Goal: Information Seeking & Learning: Learn about a topic

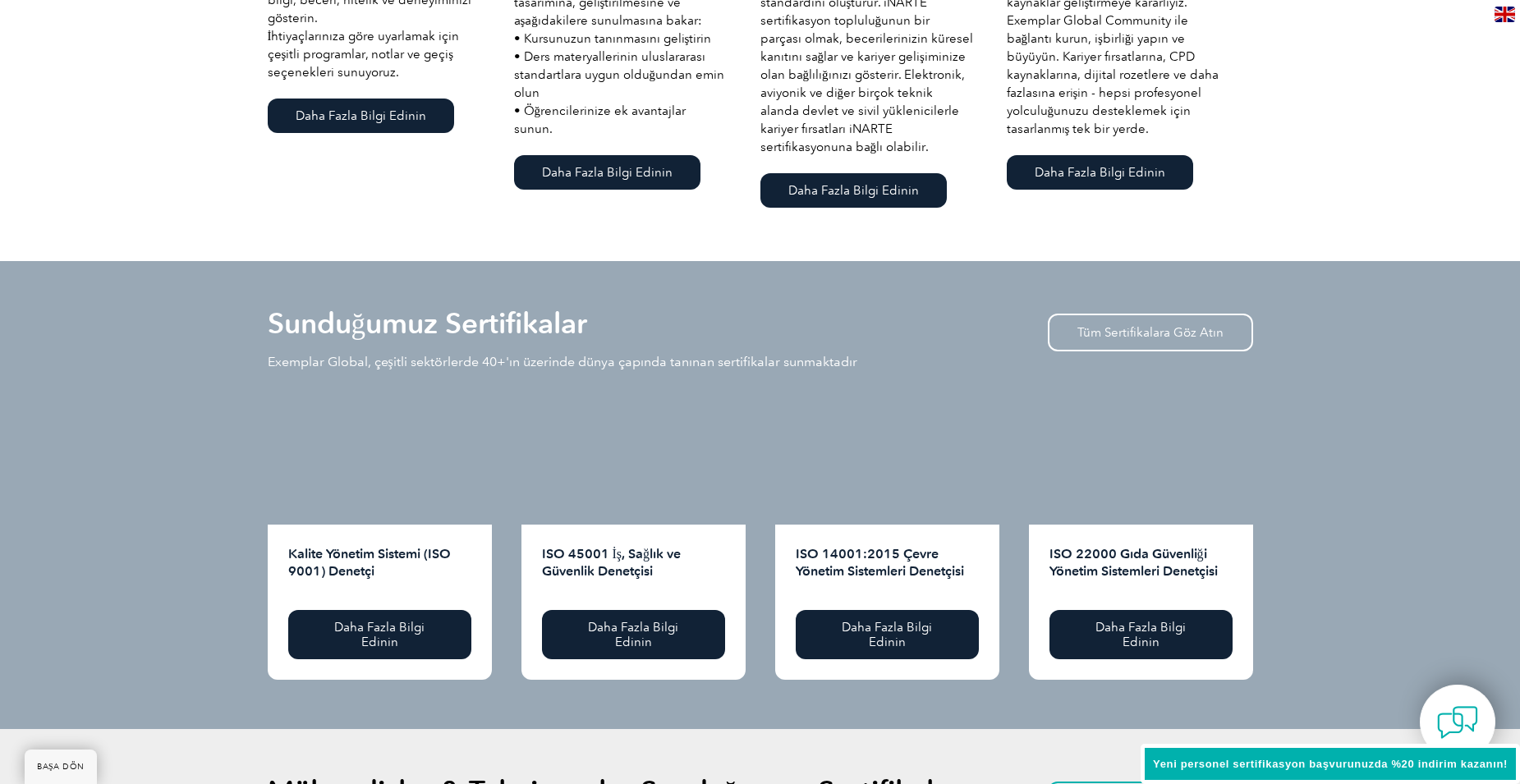
scroll to position [1559, 0]
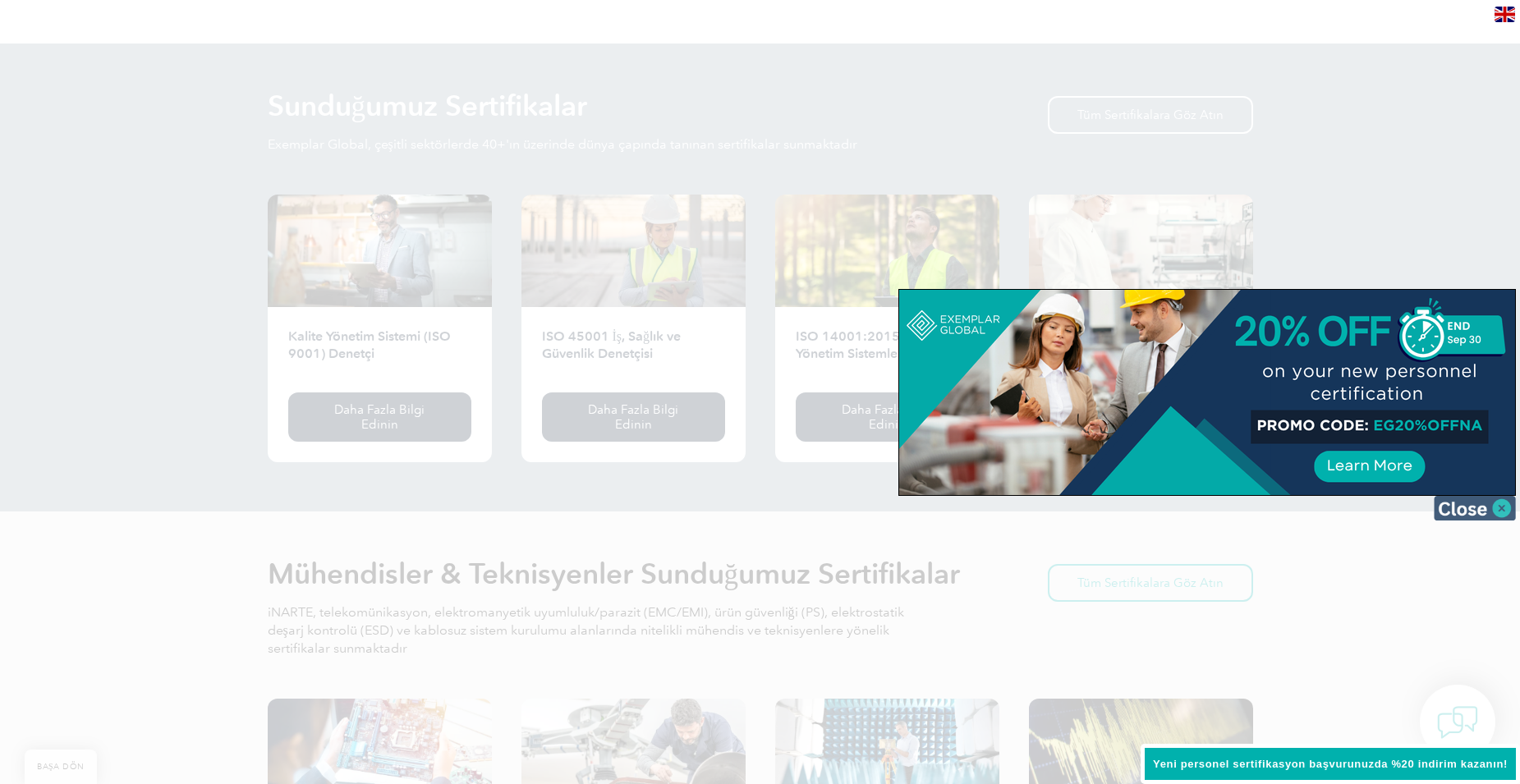
click at [1480, 512] on img at bounding box center [1474, 507] width 82 height 24
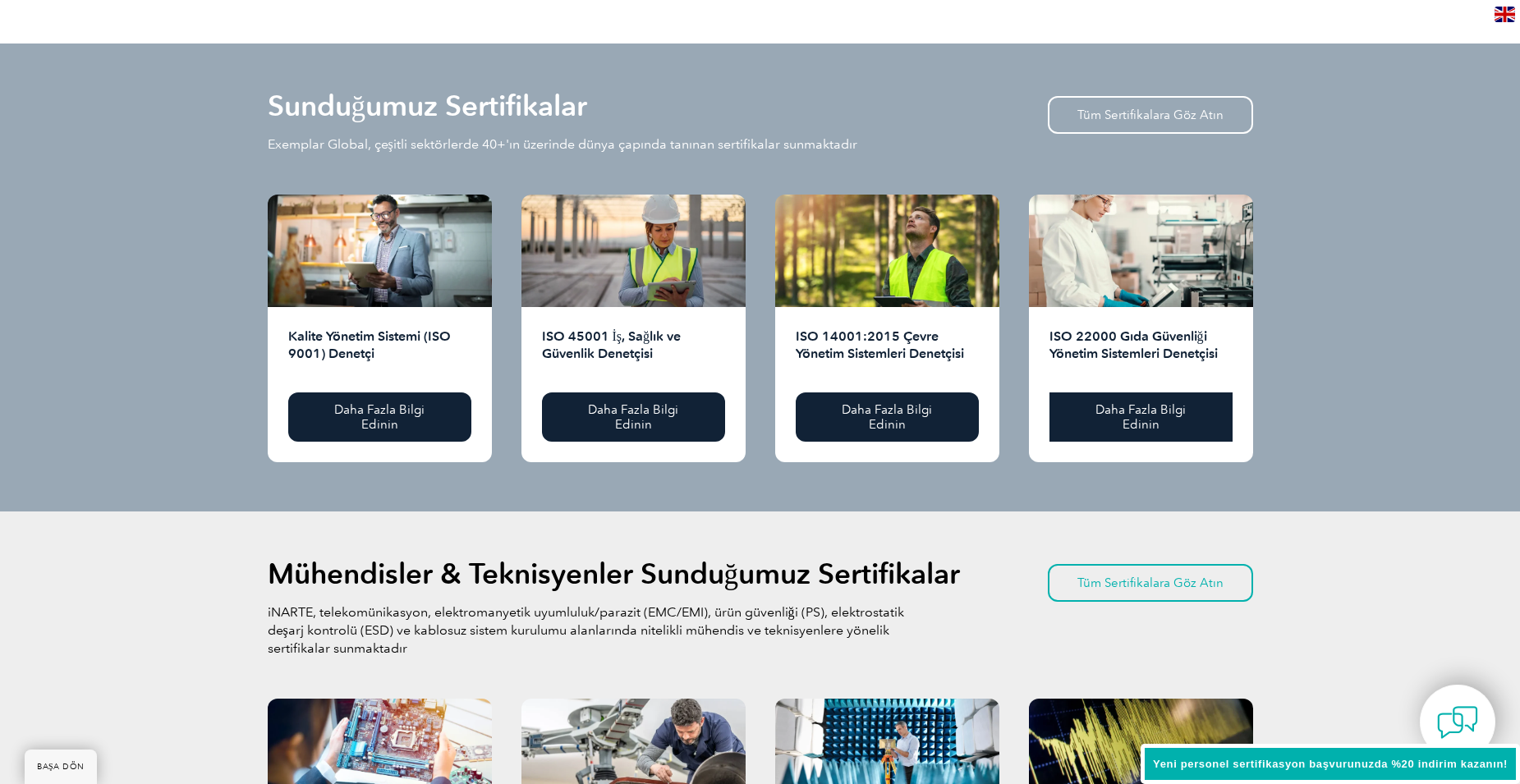
click at [1184, 423] on link "Daha Fazla Bilgi Edinin" at bounding box center [1140, 416] width 183 height 49
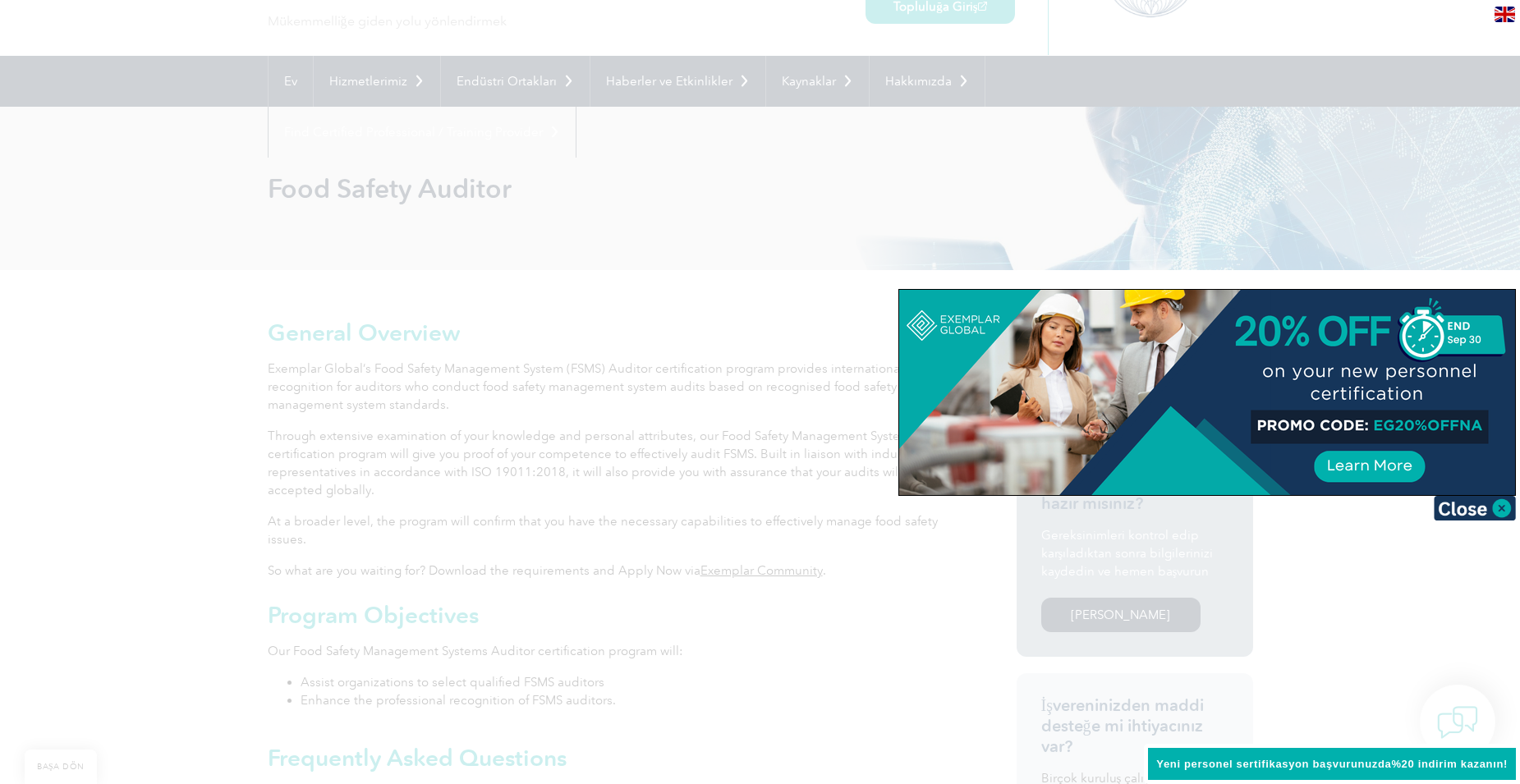
scroll to position [246, 0]
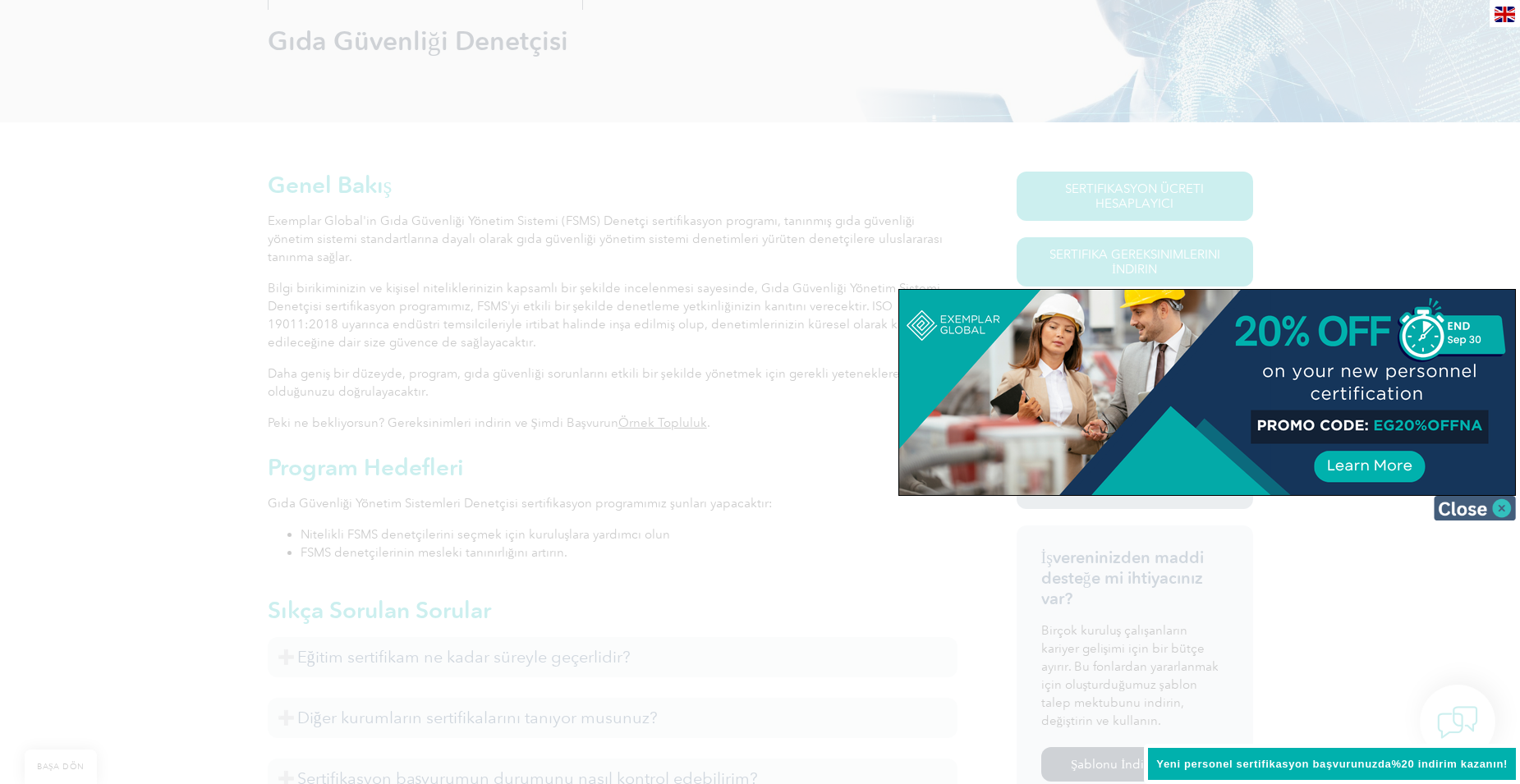
click at [1480, 518] on img at bounding box center [1474, 507] width 82 height 24
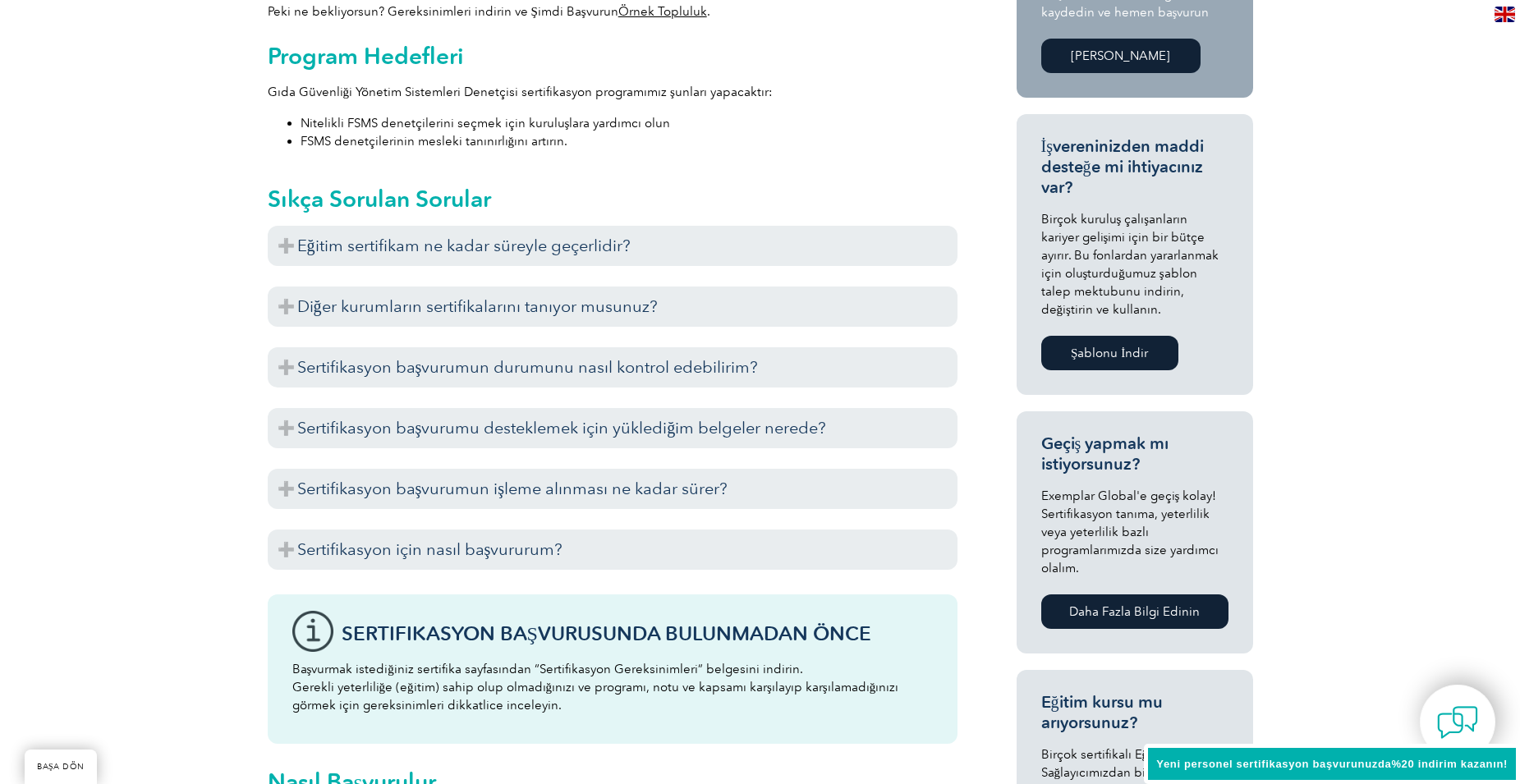
scroll to position [656, 0]
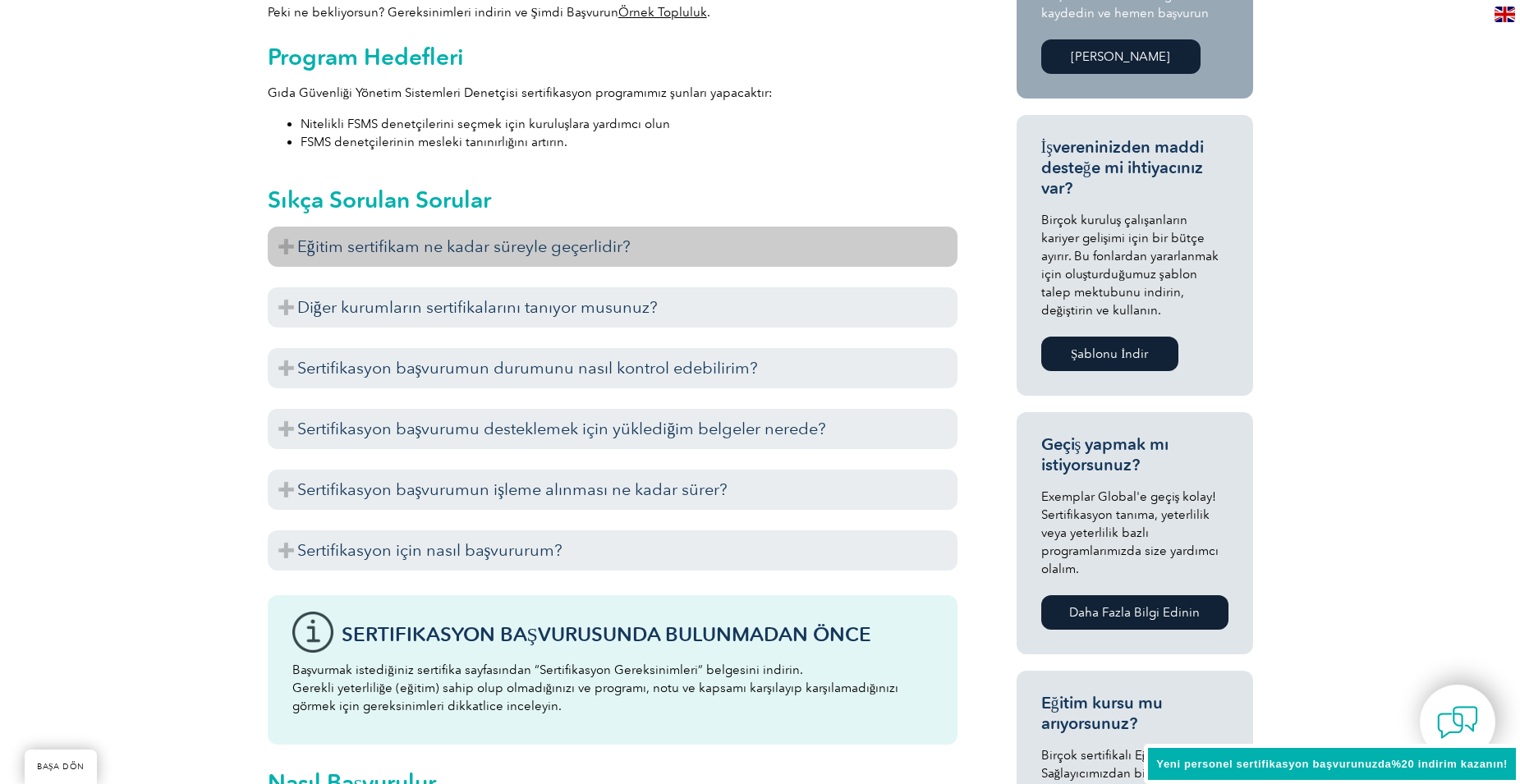
click at [392, 255] on h3 "Eğitim sertifikam ne kadar süreyle geçerlidir?" at bounding box center [612, 246] width 690 height 40
